Goal: Navigation & Orientation: Understand site structure

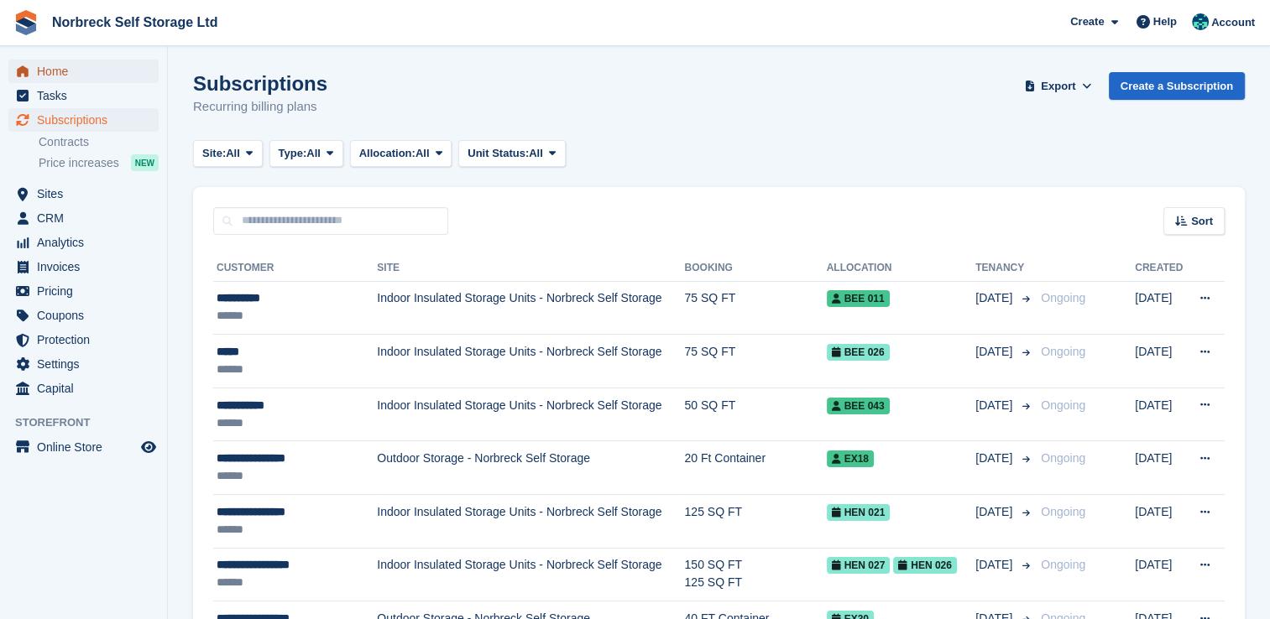
click at [50, 72] on span "Home" at bounding box center [87, 72] width 101 height 24
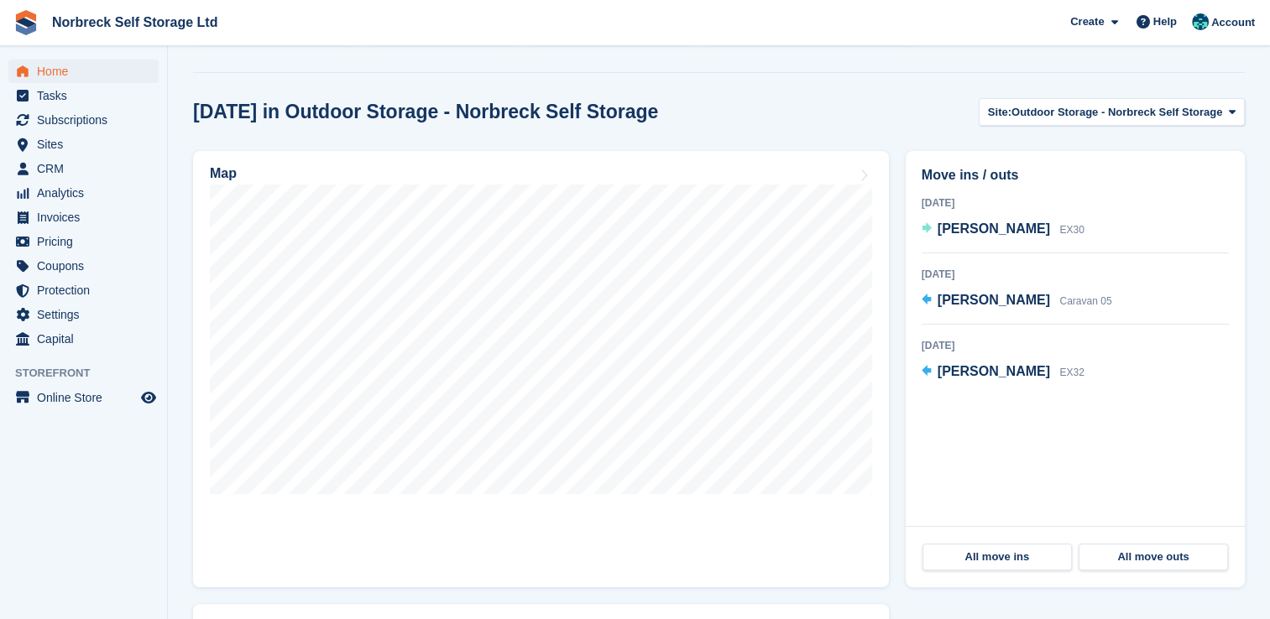
scroll to position [394, 0]
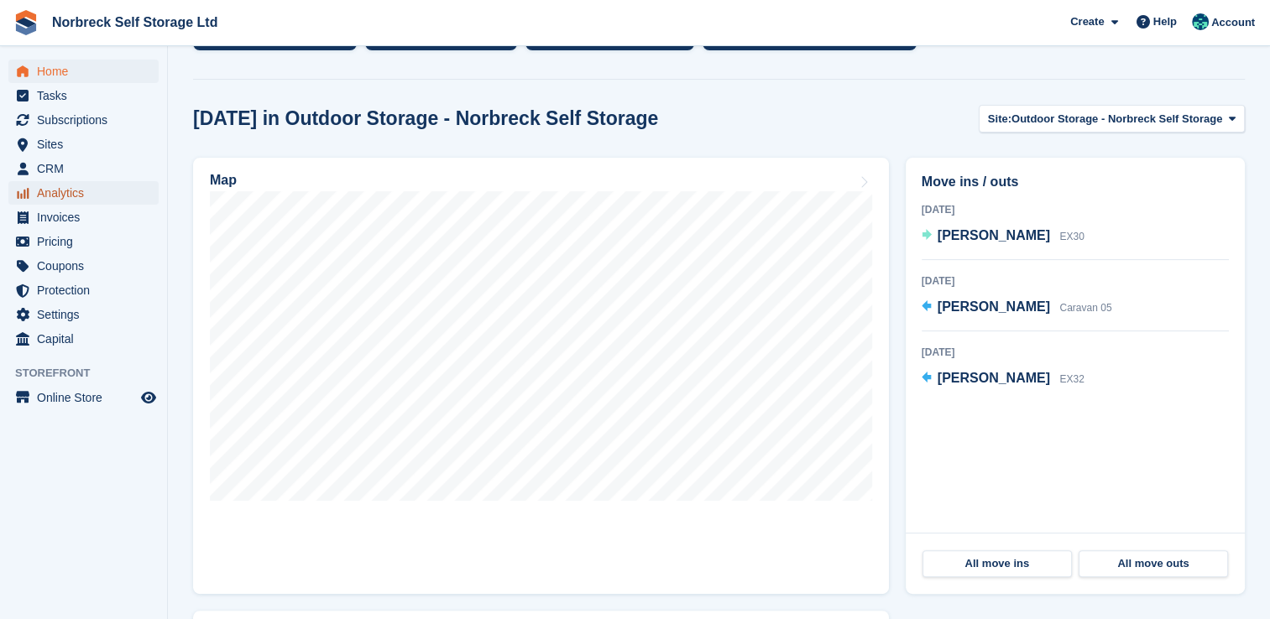
click at [63, 201] on span "Analytics" at bounding box center [87, 193] width 101 height 24
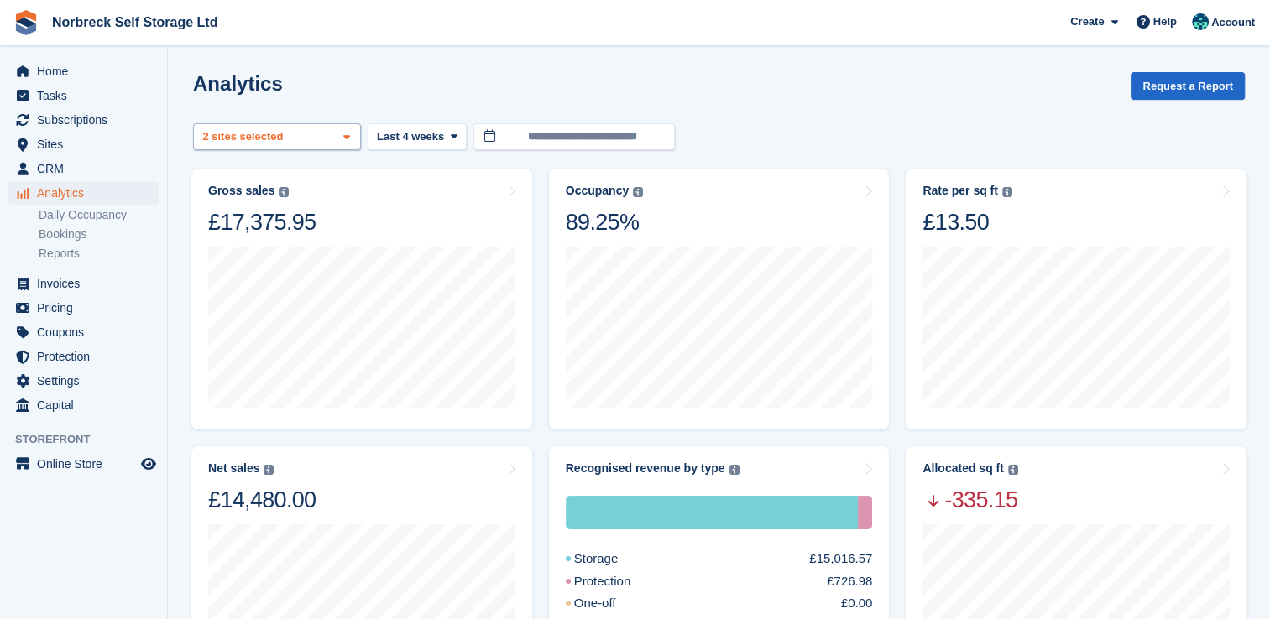
click at [346, 136] on icon at bounding box center [346, 137] width 7 height 11
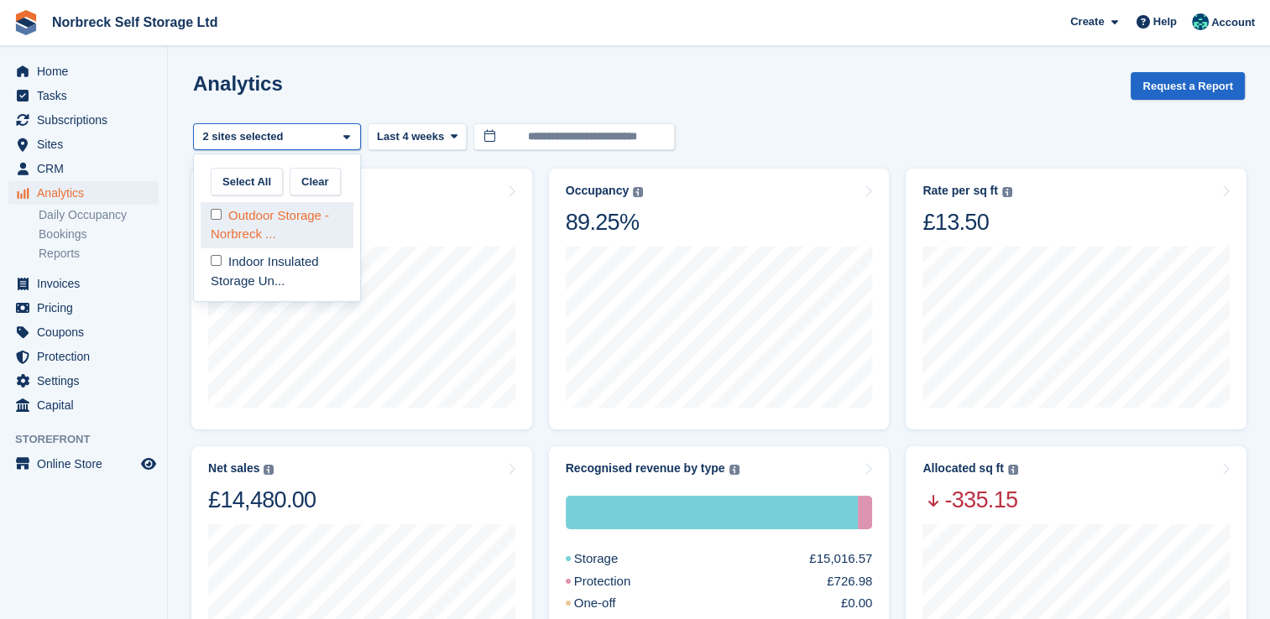
click at [295, 210] on div "Outdoor Storage - Norbreck ..." at bounding box center [277, 225] width 153 height 46
select select "****"
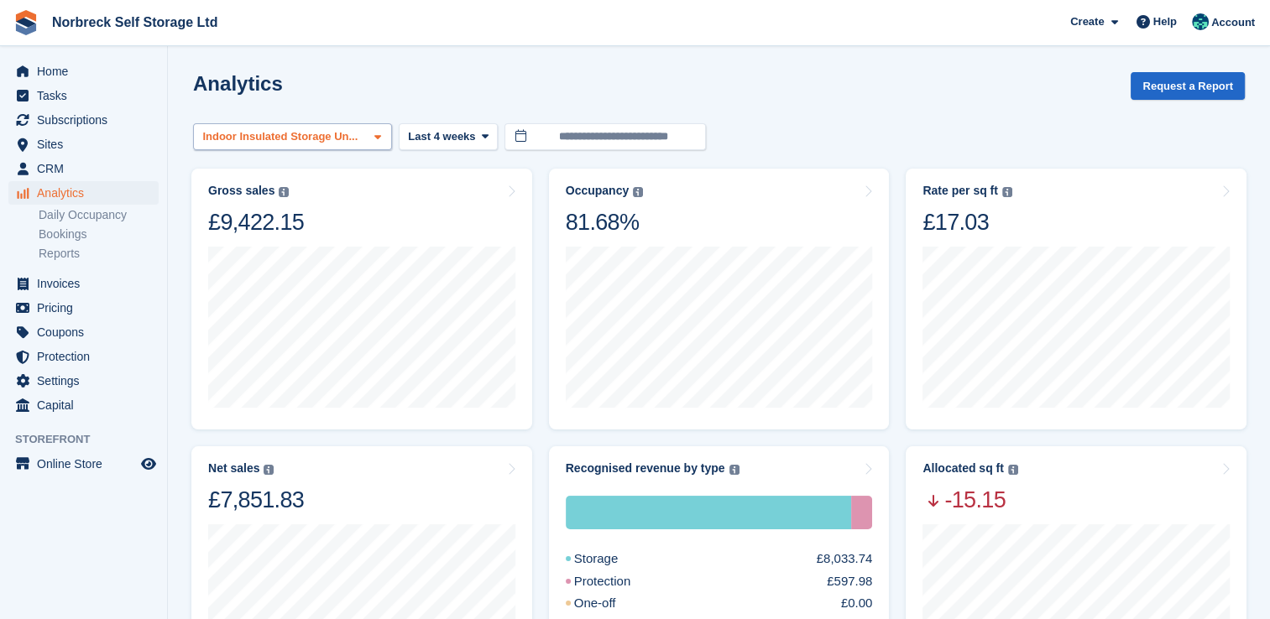
click at [374, 138] on icon at bounding box center [377, 137] width 7 height 11
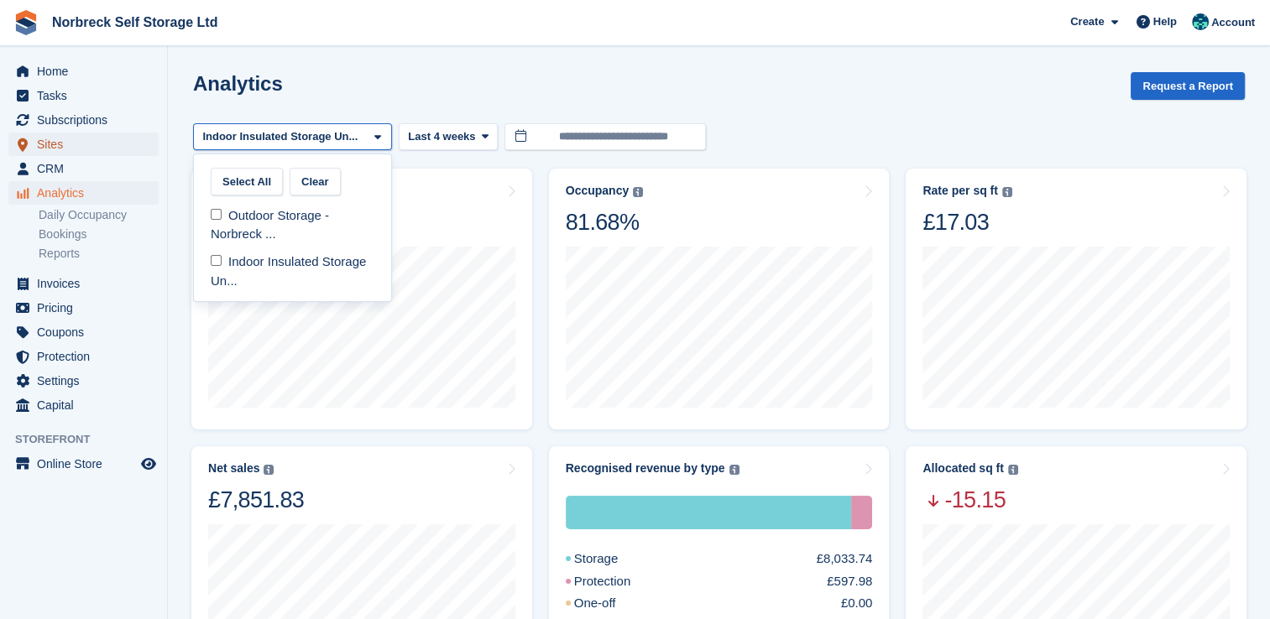
click at [54, 143] on span "Sites" at bounding box center [87, 145] width 101 height 24
